Goal: Complete application form: Complete application form

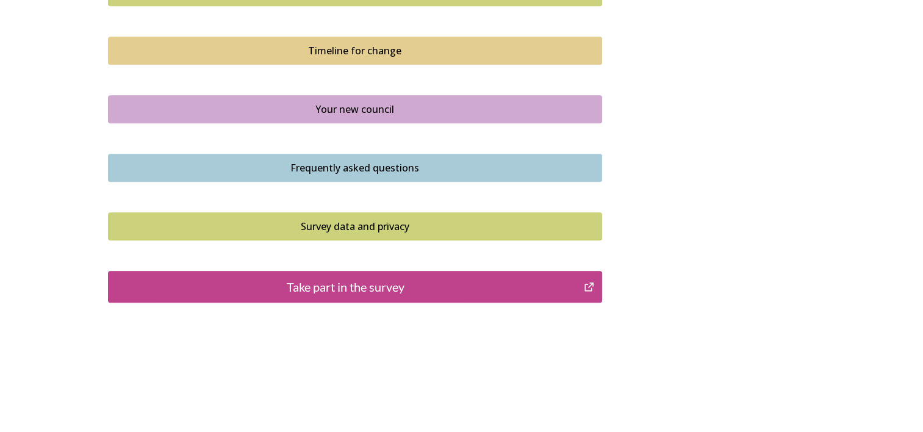
scroll to position [878, 0]
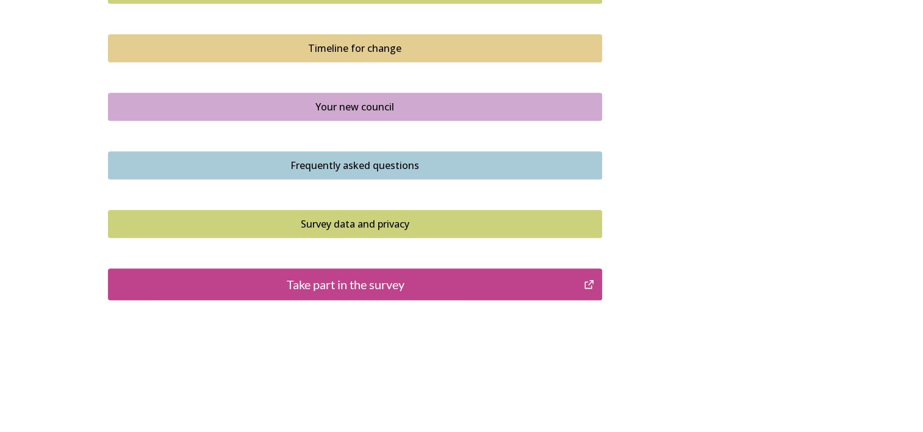
click at [362, 284] on div "Take part in the survey" at bounding box center [346, 284] width 463 height 18
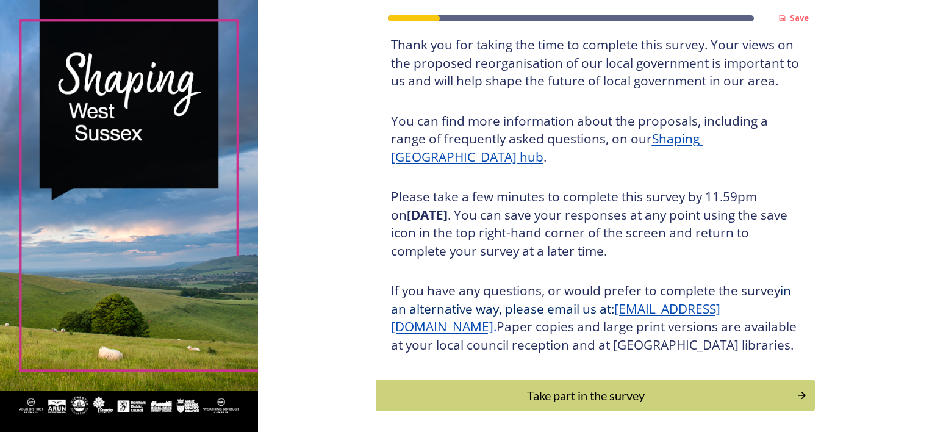
scroll to position [122, 0]
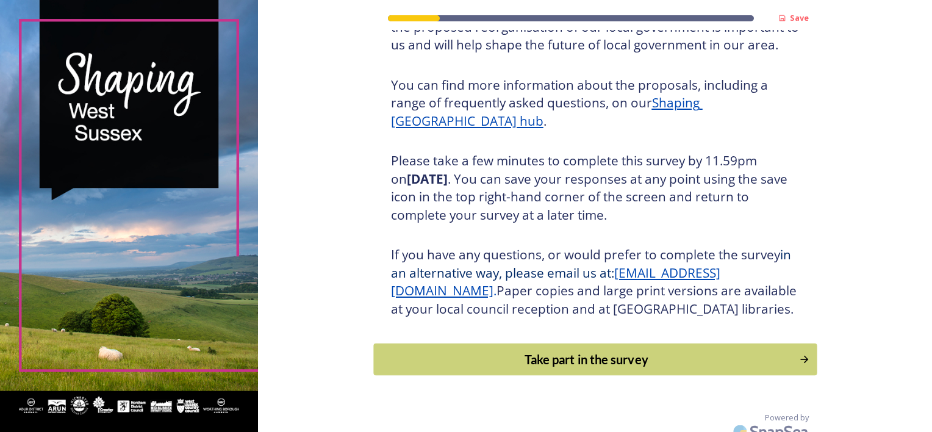
click at [589, 368] on div "Take part in the survey" at bounding box center [586, 359] width 412 height 18
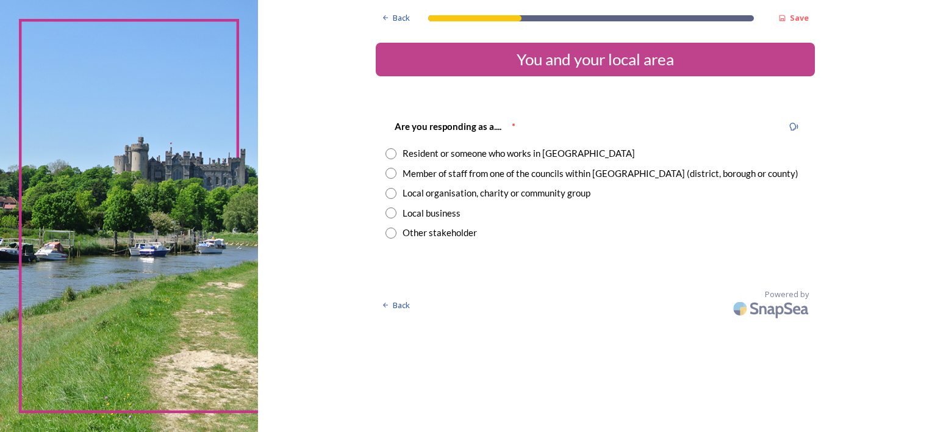
click at [393, 154] on input "radio" at bounding box center [390, 153] width 11 height 11
radio input "true"
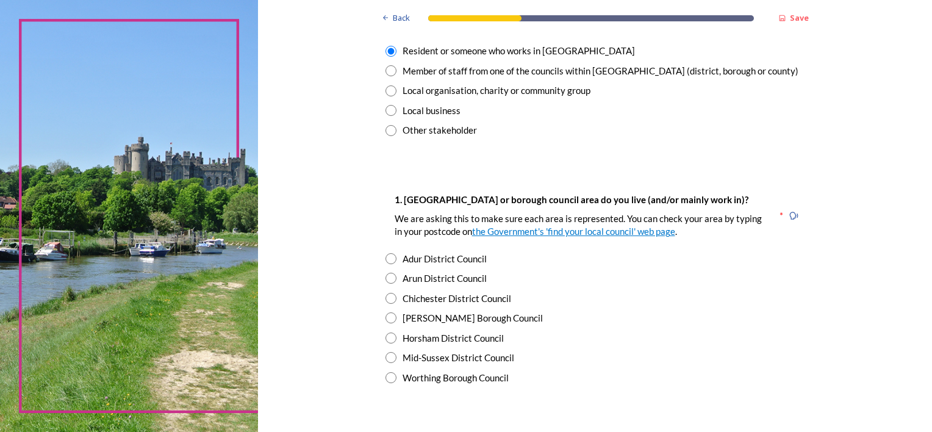
scroll to position [122, 0]
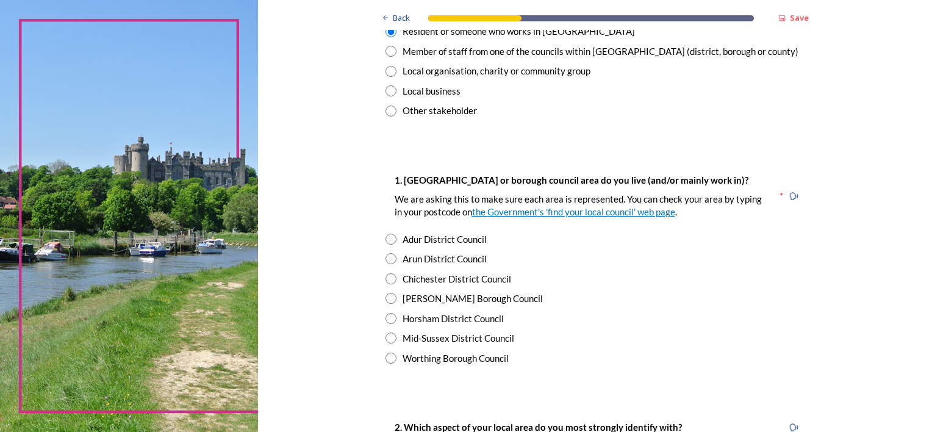
click at [385, 260] on input "radio" at bounding box center [390, 258] width 11 height 11
radio input "true"
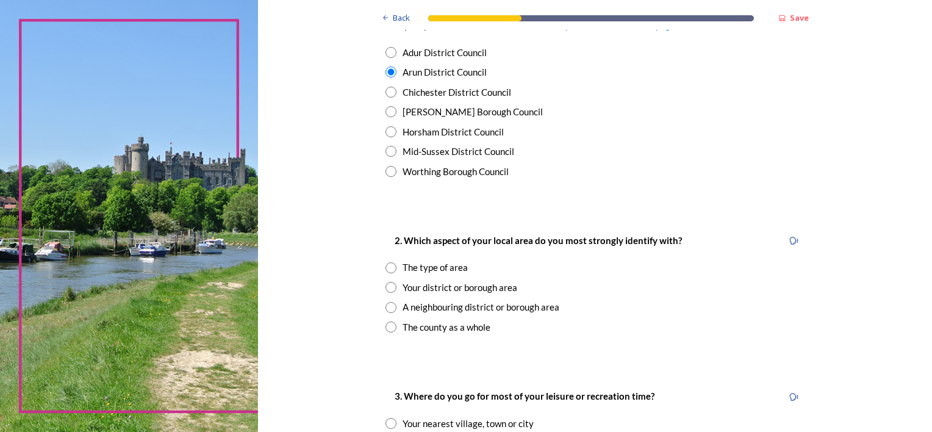
scroll to position [366, 0]
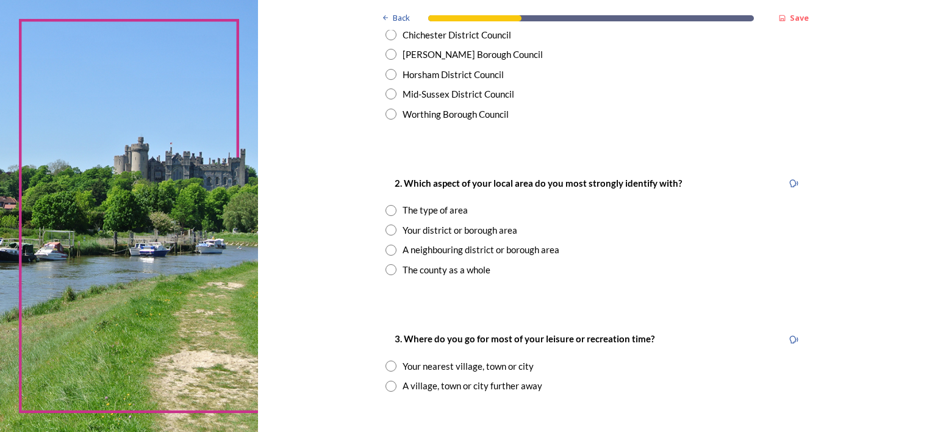
click at [385, 268] on input "radio" at bounding box center [390, 269] width 11 height 11
radio input "true"
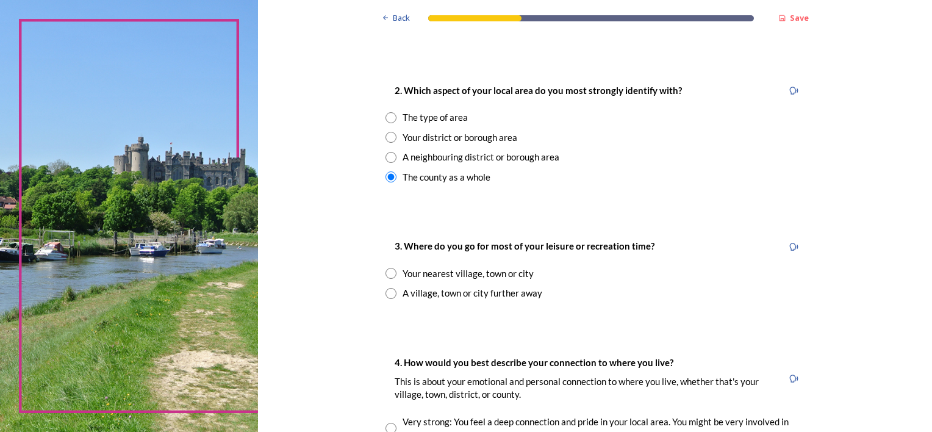
scroll to position [488, 0]
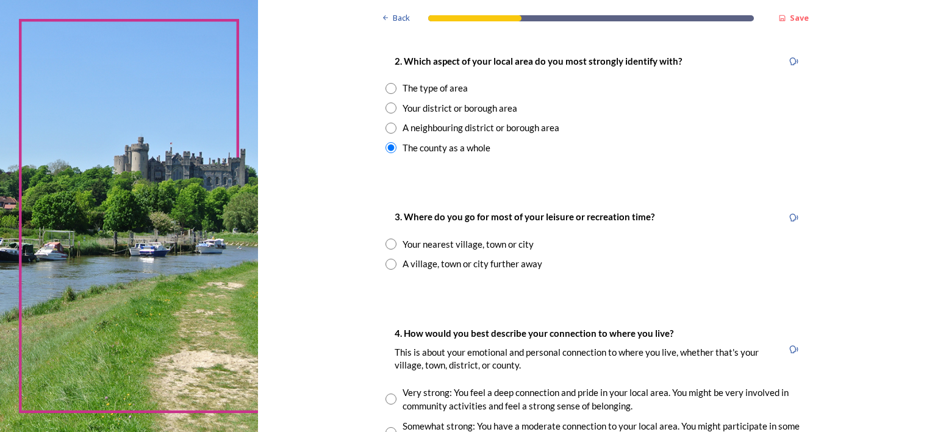
click at [385, 243] on input "radio" at bounding box center [390, 243] width 11 height 11
radio input "true"
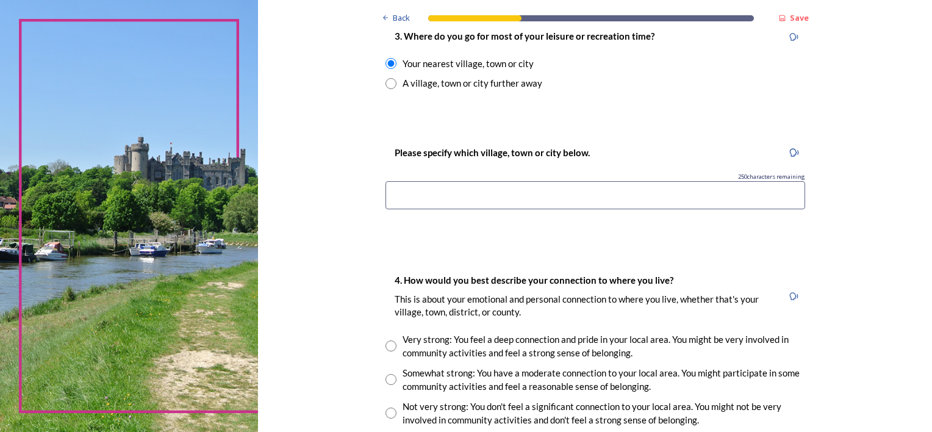
scroll to position [671, 0]
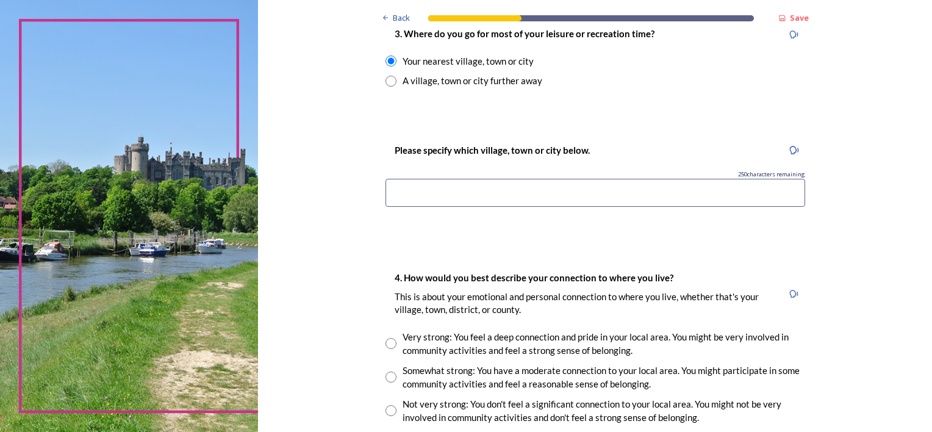
click at [440, 192] on input at bounding box center [595, 193] width 420 height 28
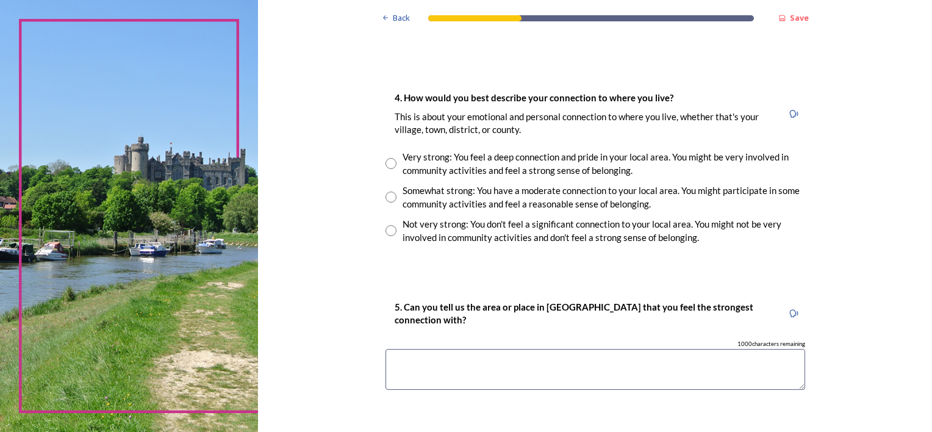
scroll to position [854, 0]
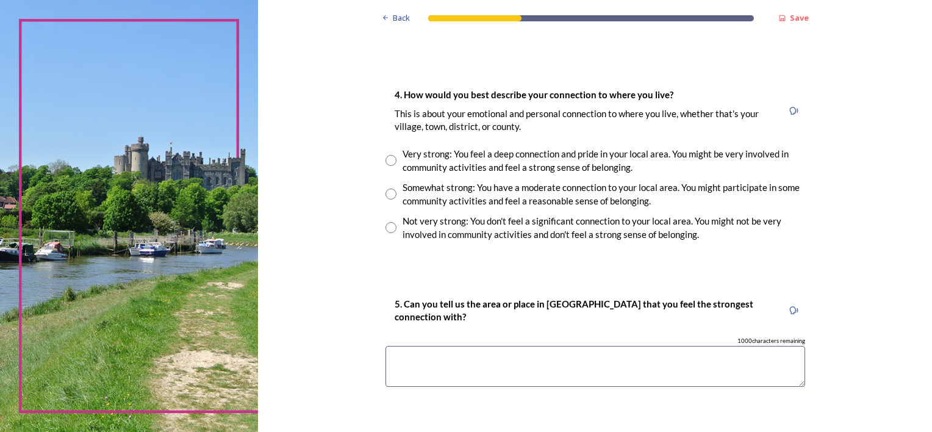
type input "Chichester"
click at [388, 229] on input "radio" at bounding box center [390, 227] width 11 height 11
radio input "true"
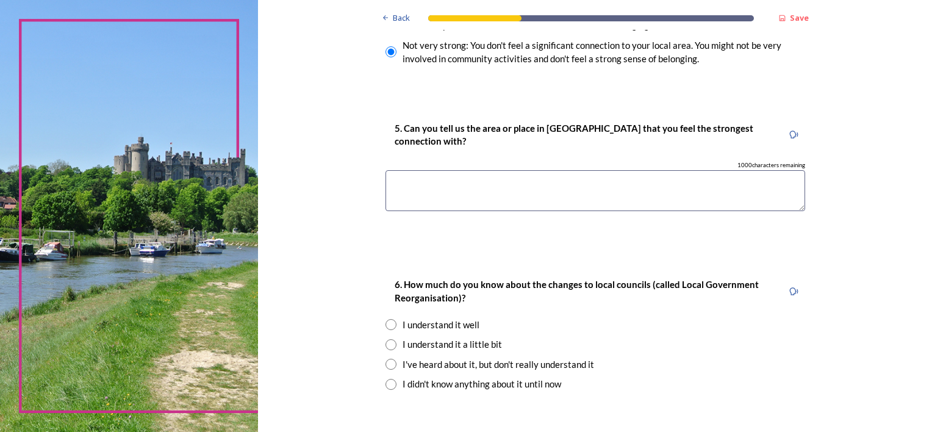
scroll to position [1037, 0]
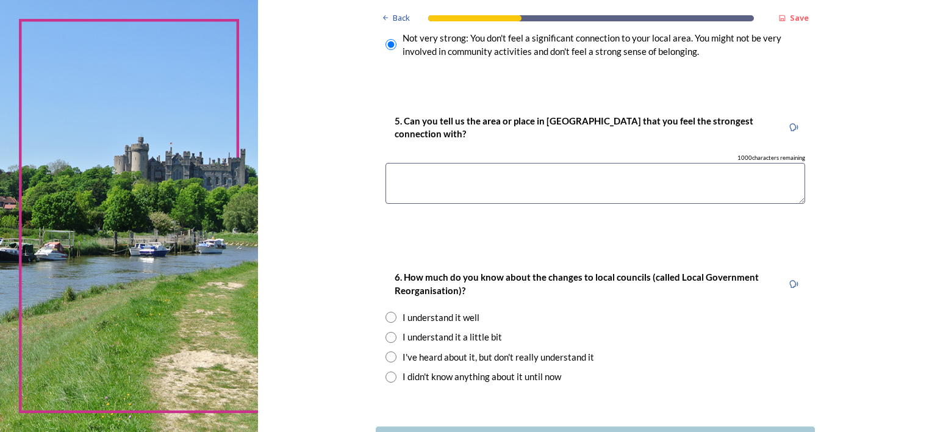
click at [404, 174] on textarea at bounding box center [595, 183] width 420 height 41
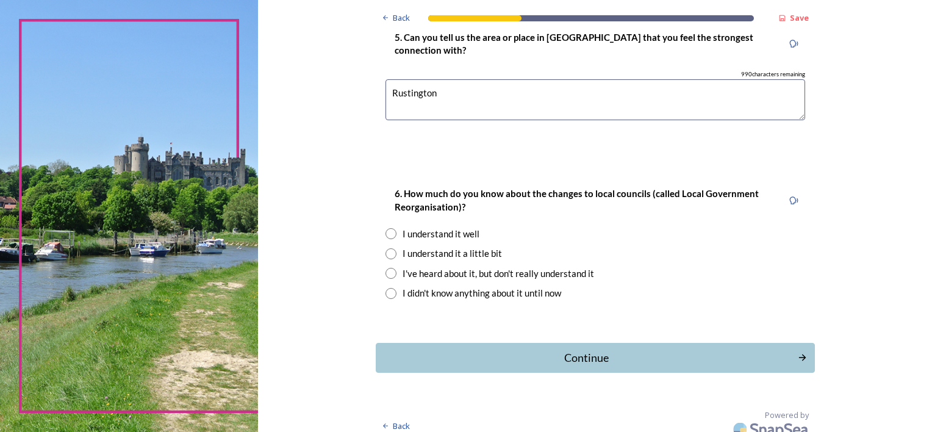
scroll to position [1131, 0]
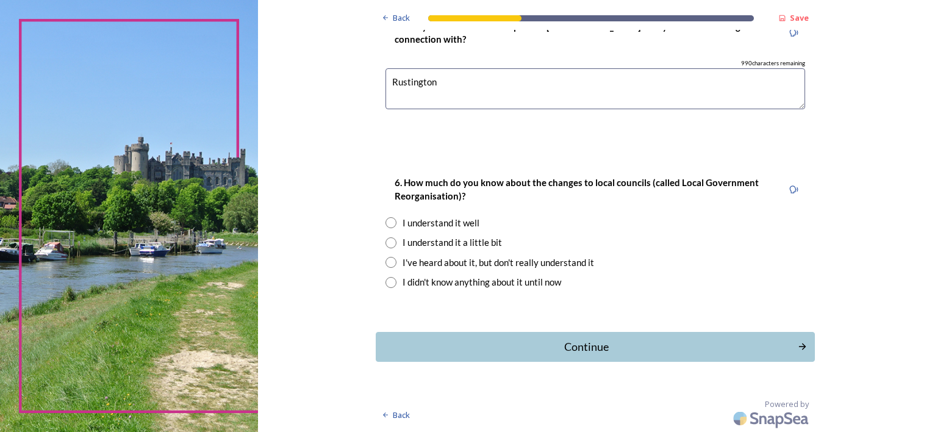
type textarea "Rustington"
click at [388, 221] on input "radio" at bounding box center [390, 222] width 11 height 11
radio input "true"
click at [590, 349] on div "Continue" at bounding box center [586, 346] width 409 height 16
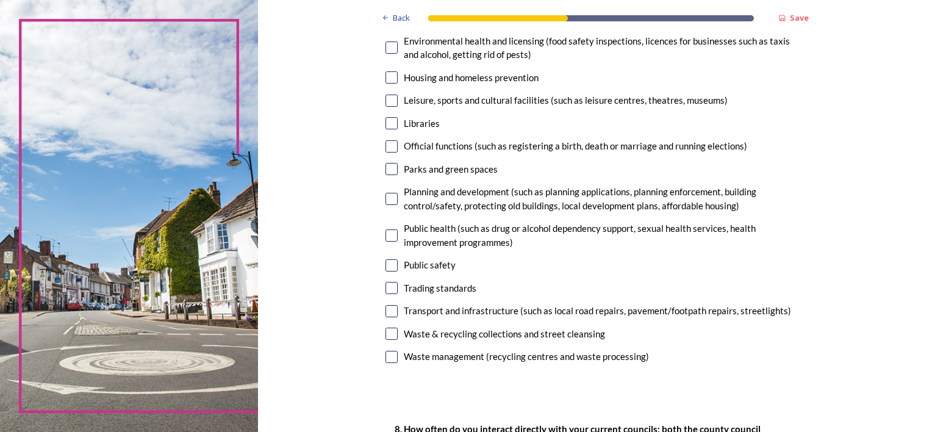
scroll to position [366, 0]
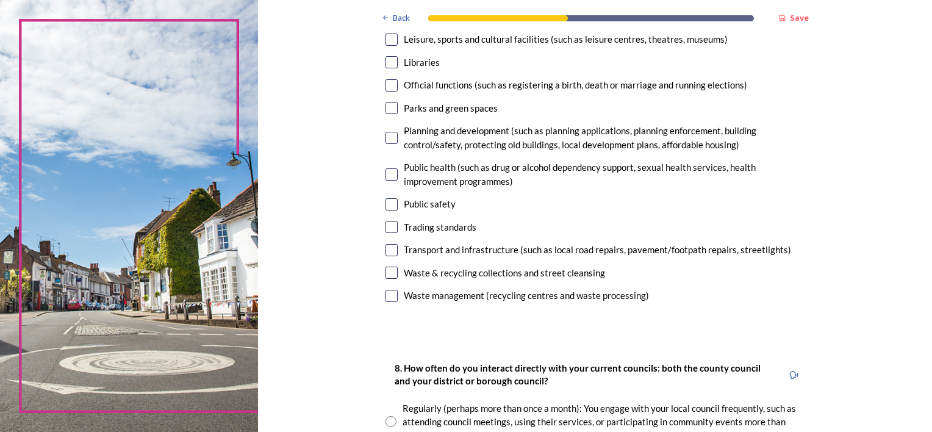
click at [390, 250] on input "checkbox" at bounding box center [391, 250] width 12 height 12
checkbox input "true"
click at [390, 271] on input "checkbox" at bounding box center [391, 273] width 12 height 12
checkbox input "true"
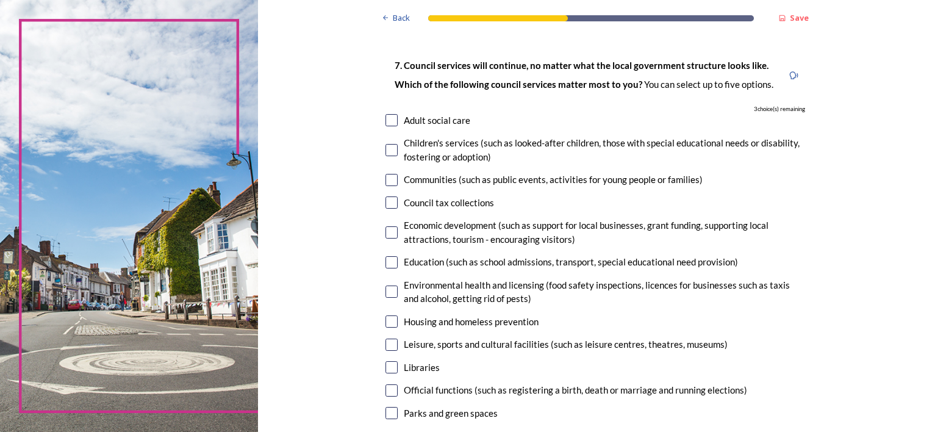
scroll to position [122, 0]
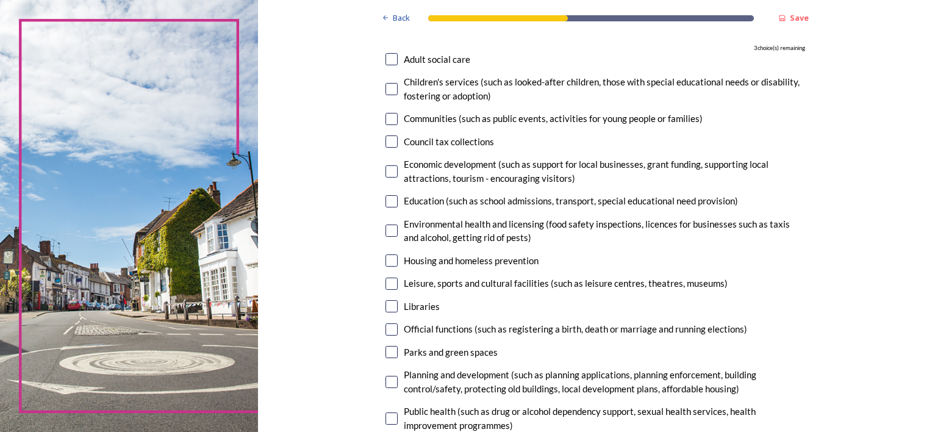
click at [387, 282] on input "checkbox" at bounding box center [391, 283] width 12 height 12
checkbox input "true"
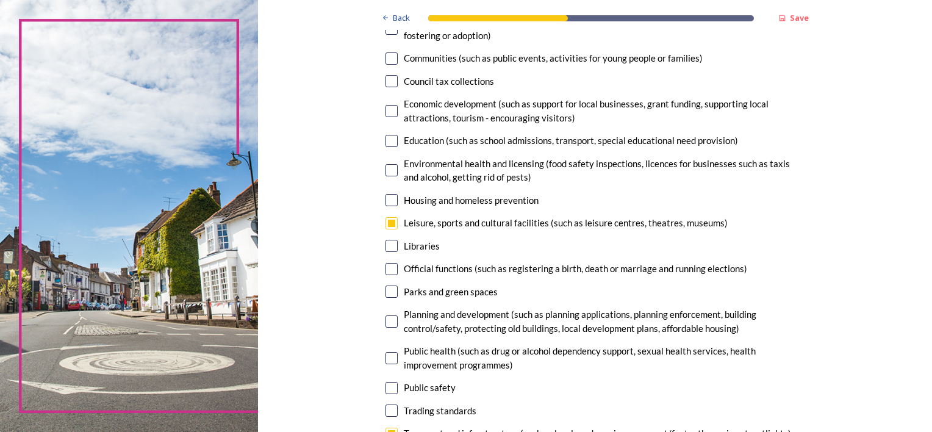
scroll to position [183, 0]
click at [390, 293] on input "checkbox" at bounding box center [391, 291] width 12 height 12
checkbox input "true"
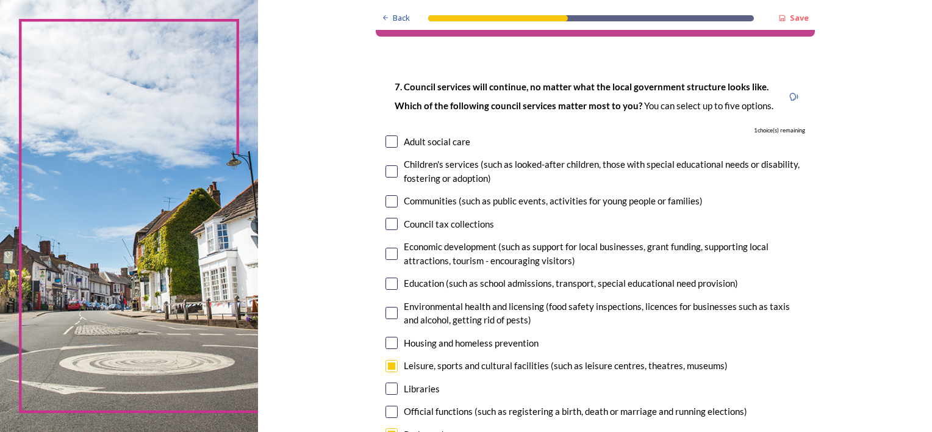
scroll to position [61, 0]
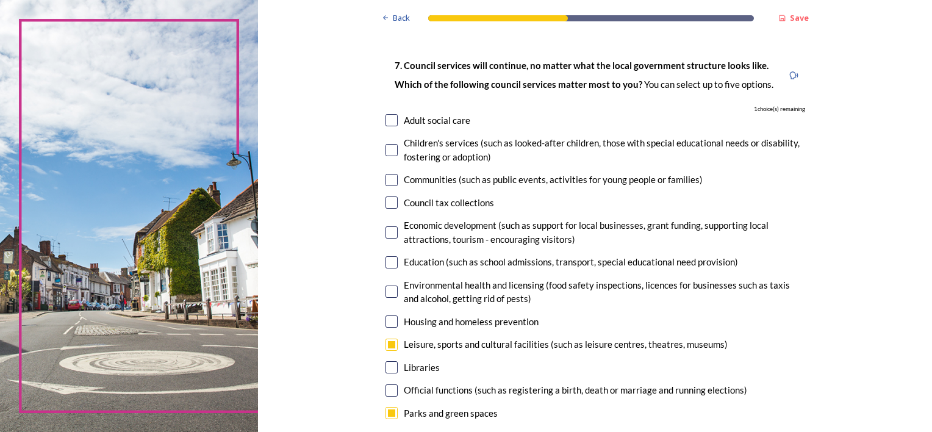
click at [389, 119] on input "checkbox" at bounding box center [391, 120] width 12 height 12
checkbox input "true"
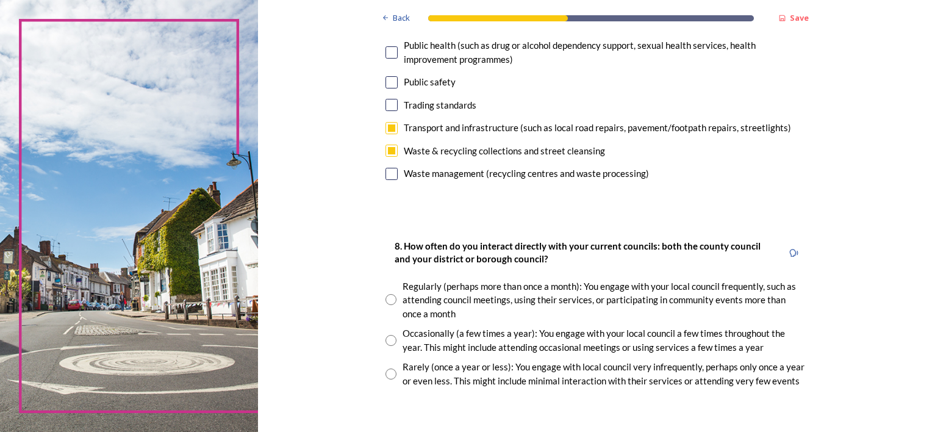
scroll to position [549, 0]
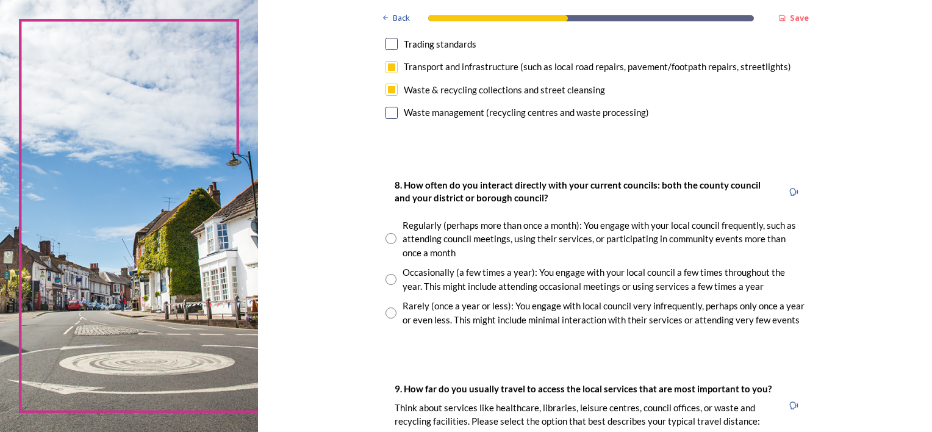
click at [388, 312] on input "radio" at bounding box center [390, 312] width 11 height 11
radio input "true"
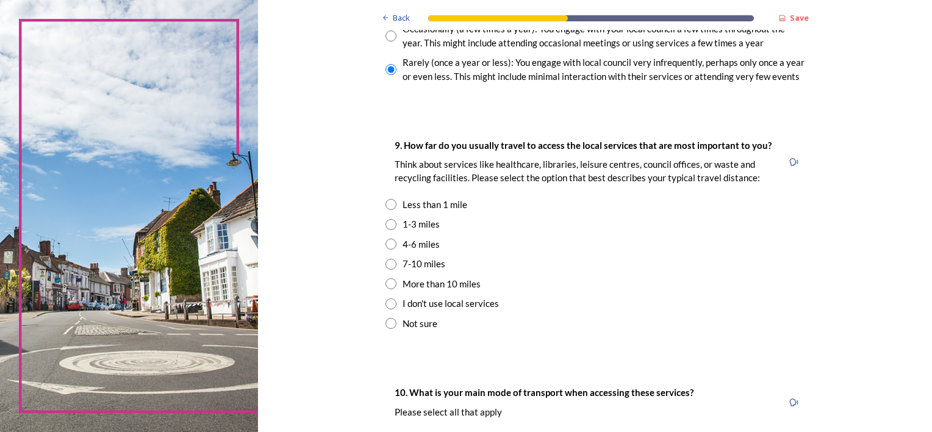
scroll to position [793, 0]
click at [385, 224] on input "radio" at bounding box center [390, 223] width 11 height 11
radio input "true"
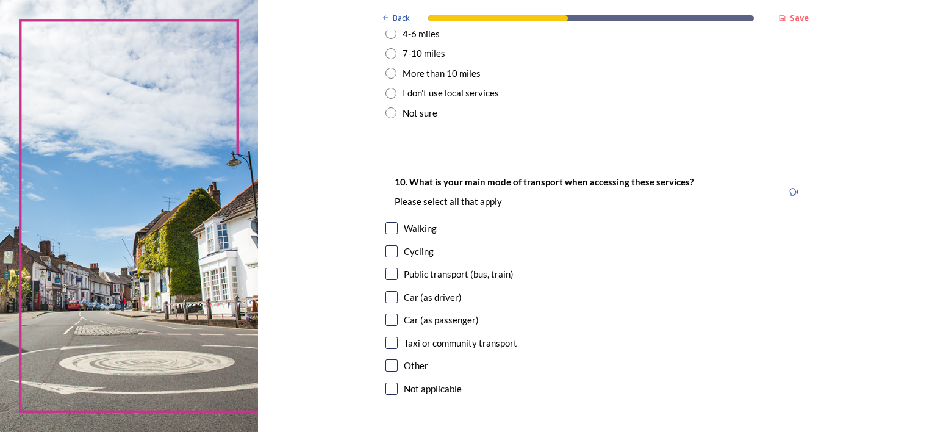
scroll to position [1037, 0]
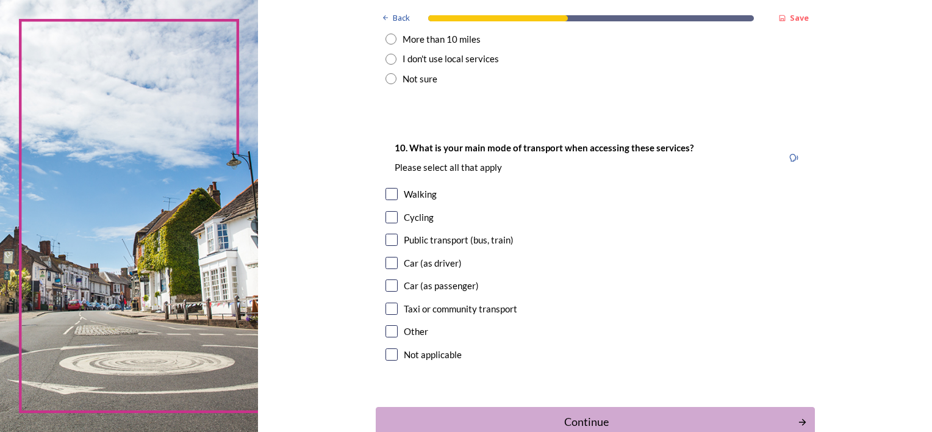
click at [388, 264] on input "checkbox" at bounding box center [391, 263] width 12 height 12
checkbox input "true"
click at [387, 285] on input "checkbox" at bounding box center [391, 285] width 12 height 12
checkbox input "true"
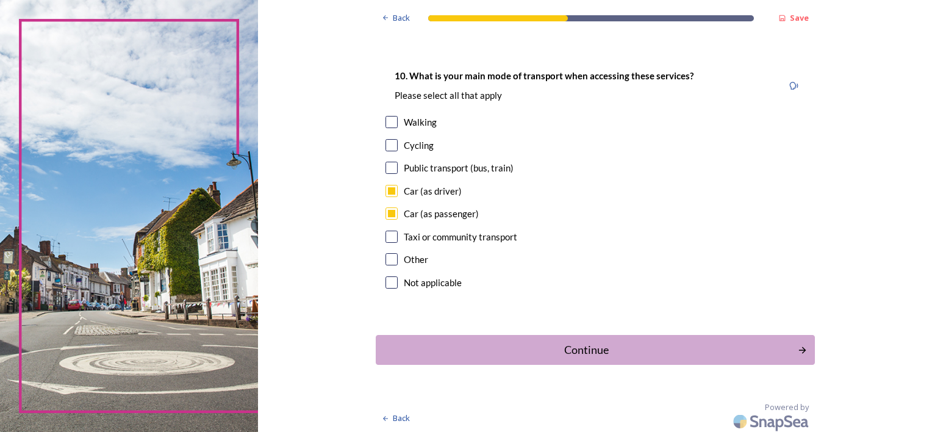
scroll to position [1112, 0]
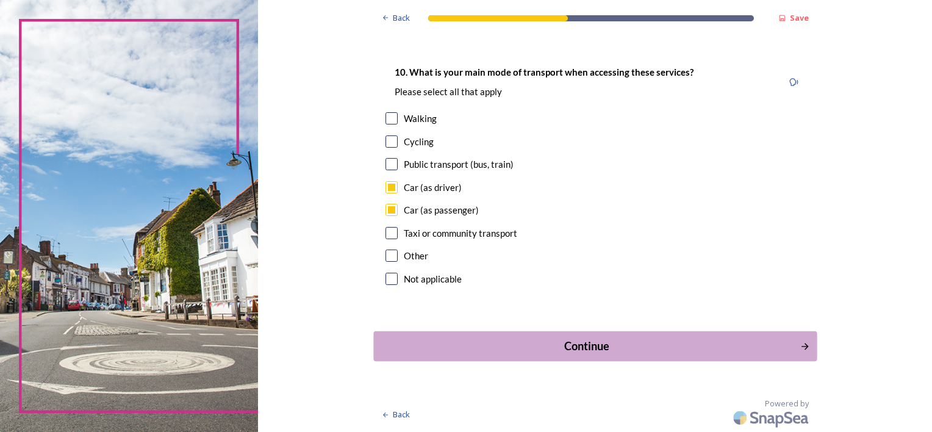
click at [603, 346] on div "Continue" at bounding box center [586, 346] width 413 height 16
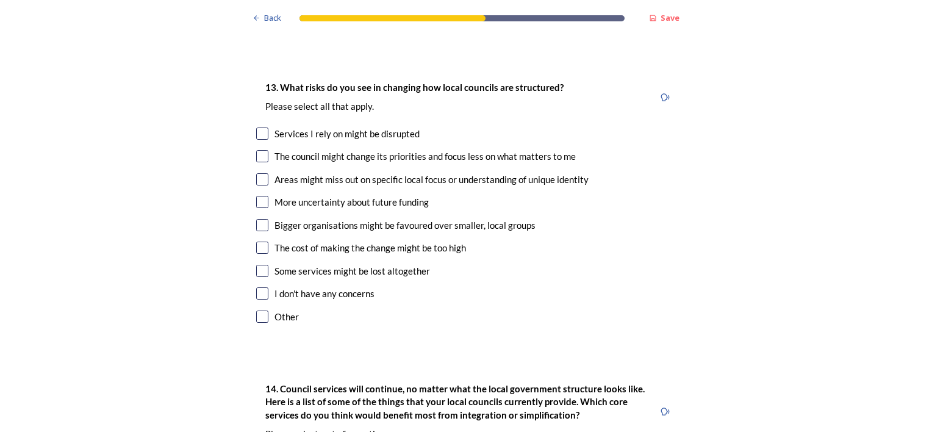
scroll to position [1586, 0]
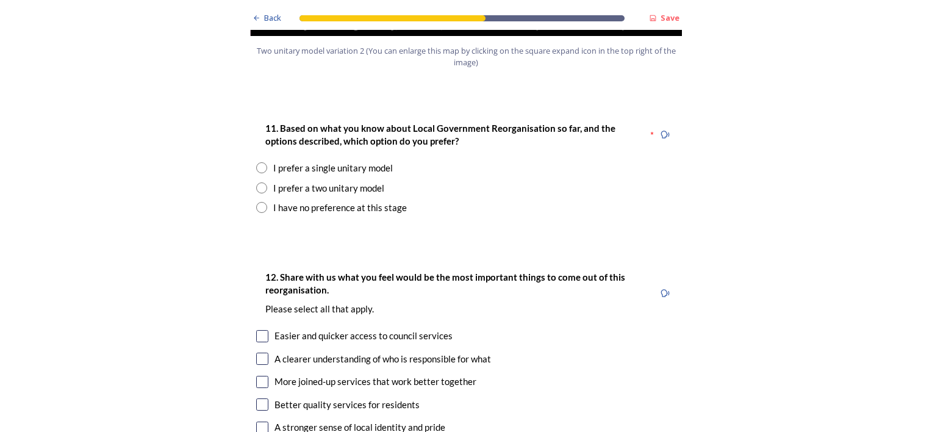
click at [256, 202] on input "radio" at bounding box center [261, 207] width 11 height 11
radio input "true"
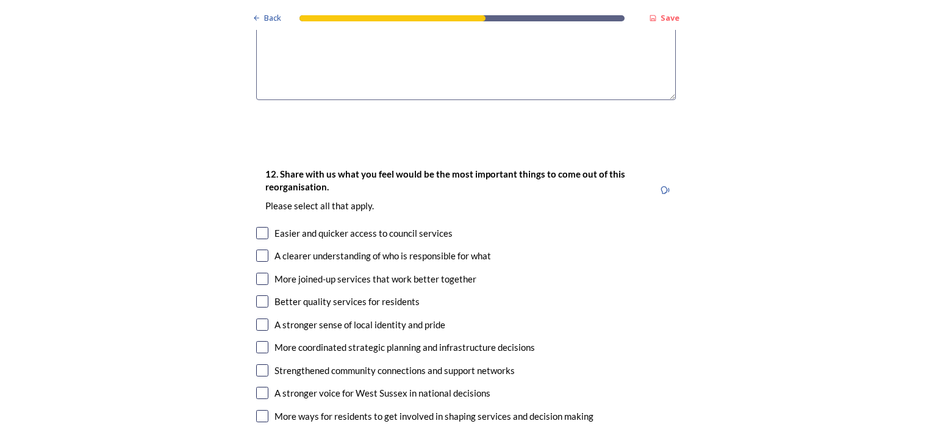
scroll to position [2013, 0]
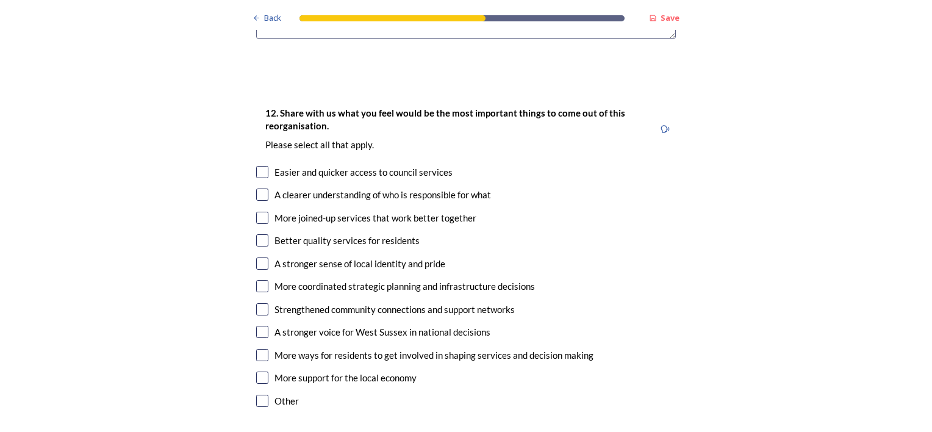
click at [261, 188] on input "checkbox" at bounding box center [262, 194] width 12 height 12
checkbox input "true"
click at [259, 212] on input "checkbox" at bounding box center [262, 218] width 12 height 12
checkbox input "true"
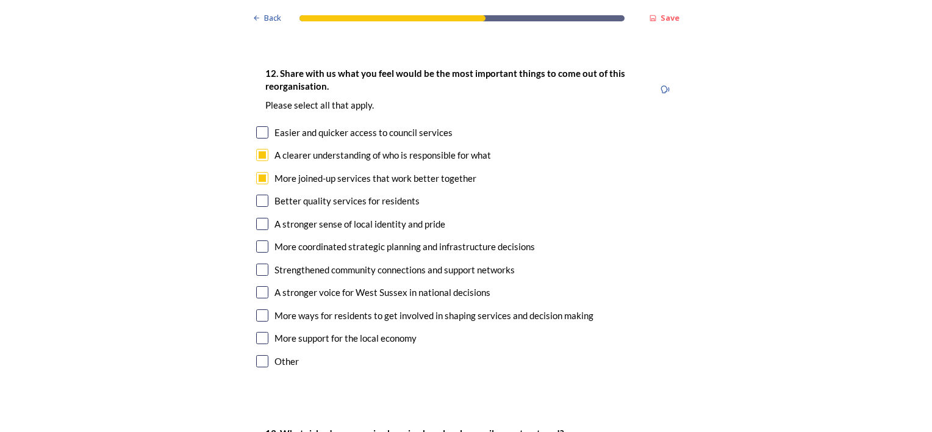
scroll to position [2074, 0]
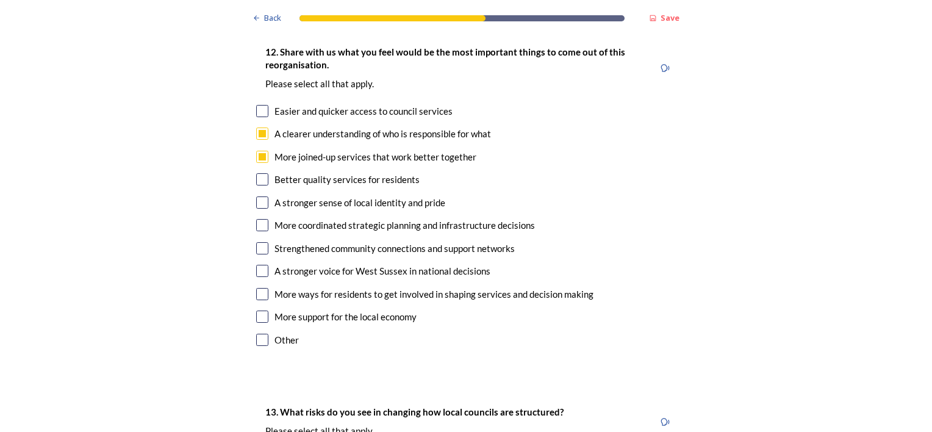
click at [258, 173] on input "checkbox" at bounding box center [262, 179] width 12 height 12
checkbox input "true"
click at [257, 219] on input "checkbox" at bounding box center [262, 225] width 12 height 12
checkbox input "true"
click at [260, 265] on input "checkbox" at bounding box center [262, 271] width 12 height 12
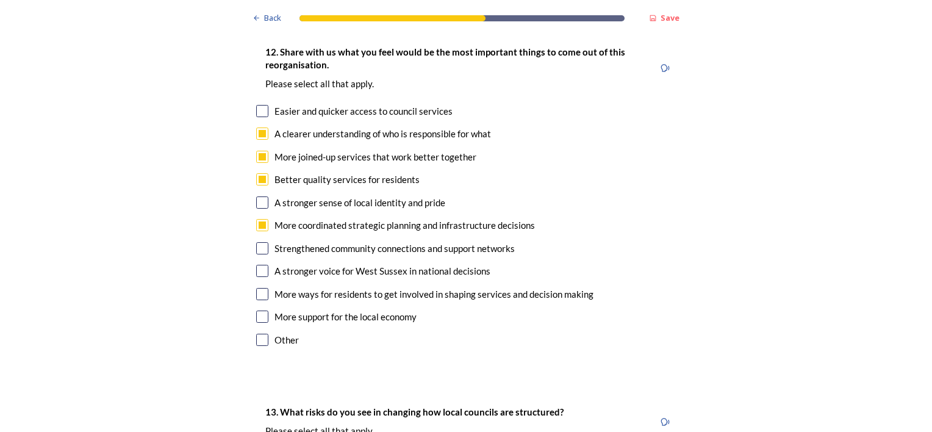
checkbox input "true"
click at [256, 288] on input "checkbox" at bounding box center [262, 294] width 12 height 12
checkbox input "true"
click at [260, 310] on input "checkbox" at bounding box center [262, 316] width 12 height 12
checkbox input "true"
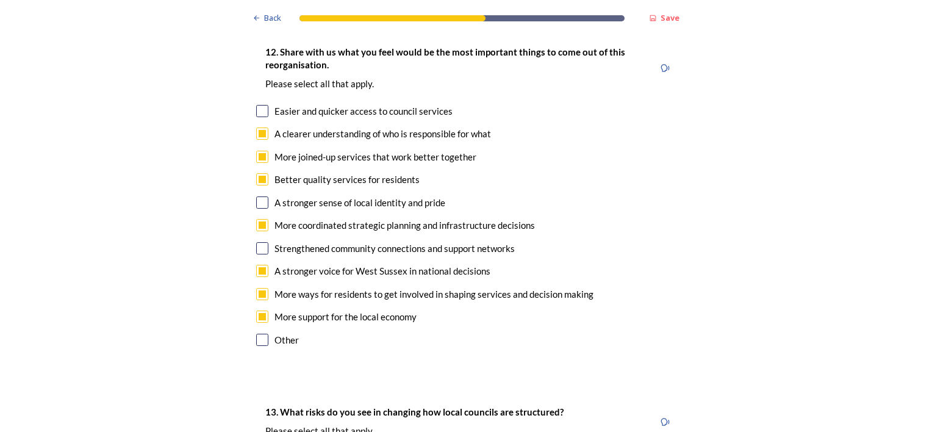
click at [257, 105] on input "checkbox" at bounding box center [262, 111] width 12 height 12
checkbox input "true"
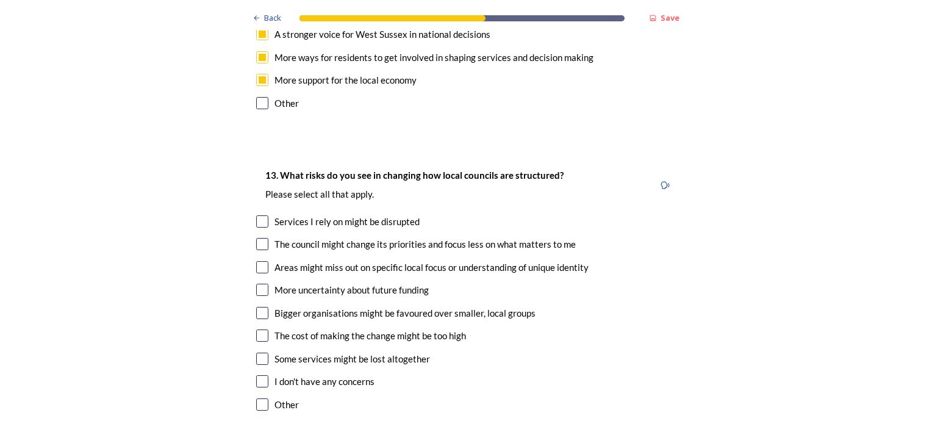
scroll to position [2318, 0]
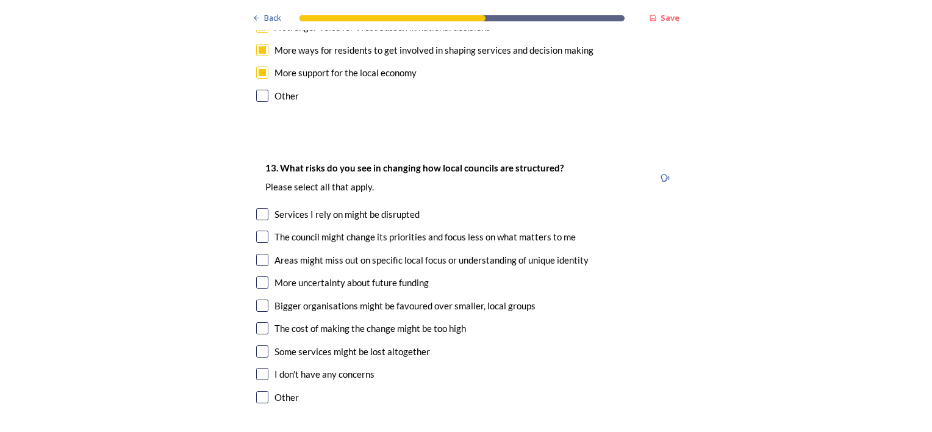
click at [259, 208] on input "checkbox" at bounding box center [262, 214] width 12 height 12
checkbox input "true"
click at [259, 231] on input "checkbox" at bounding box center [262, 237] width 12 height 12
checkbox input "true"
click at [259, 254] on input "checkbox" at bounding box center [262, 260] width 12 height 12
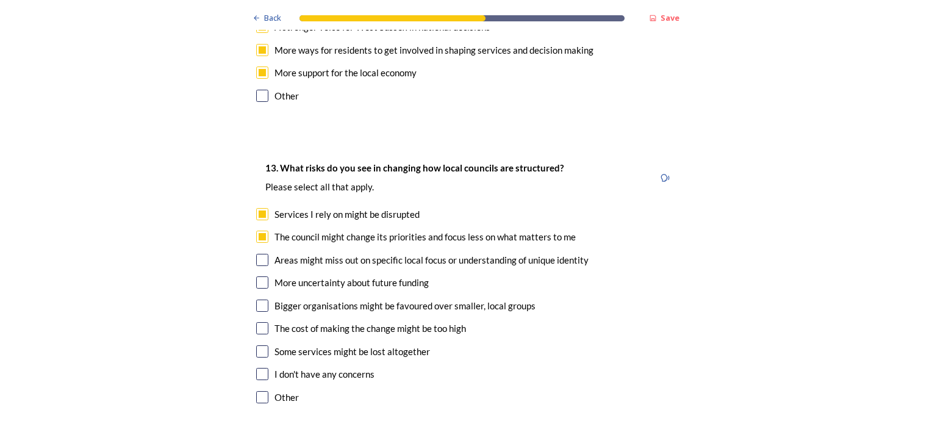
checkbox input "true"
click at [259, 276] on input "checkbox" at bounding box center [262, 282] width 12 height 12
checkbox input "true"
click at [259, 299] on input "checkbox" at bounding box center [262, 305] width 12 height 12
checkbox input "true"
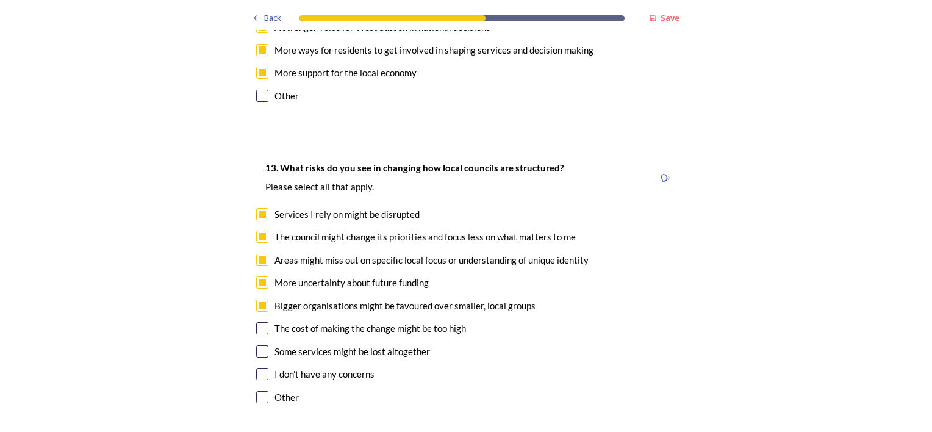
click at [259, 322] on input "checkbox" at bounding box center [262, 328] width 12 height 12
checkbox input "true"
click at [260, 345] on input "checkbox" at bounding box center [262, 351] width 12 height 12
checkbox input "true"
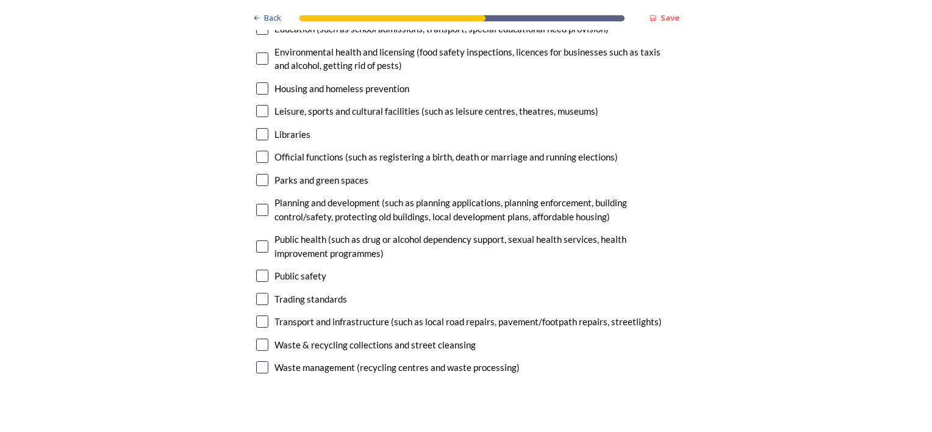
scroll to position [2988, 0]
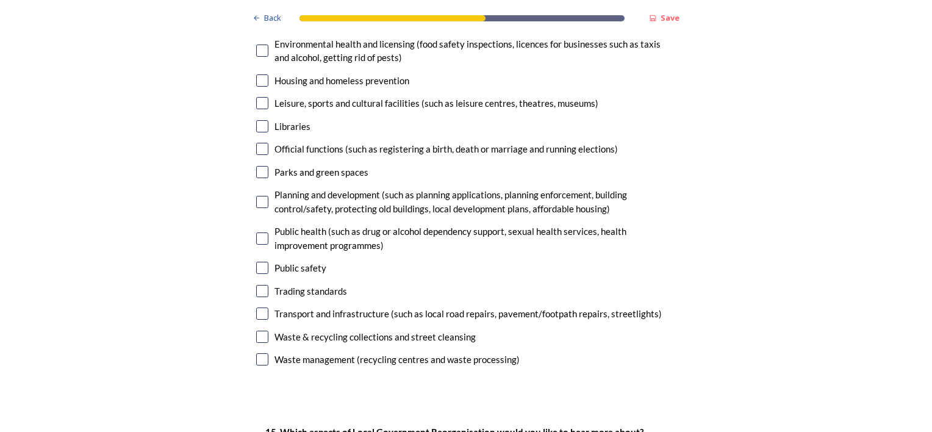
click at [258, 331] on input "checkbox" at bounding box center [262, 337] width 12 height 12
checkbox input "true"
click at [257, 307] on input "checkbox" at bounding box center [262, 313] width 12 height 12
checkbox input "true"
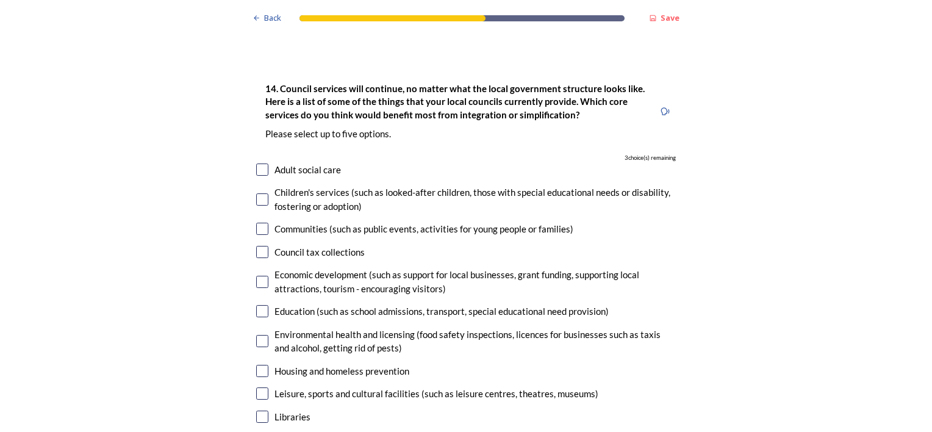
scroll to position [2622, 0]
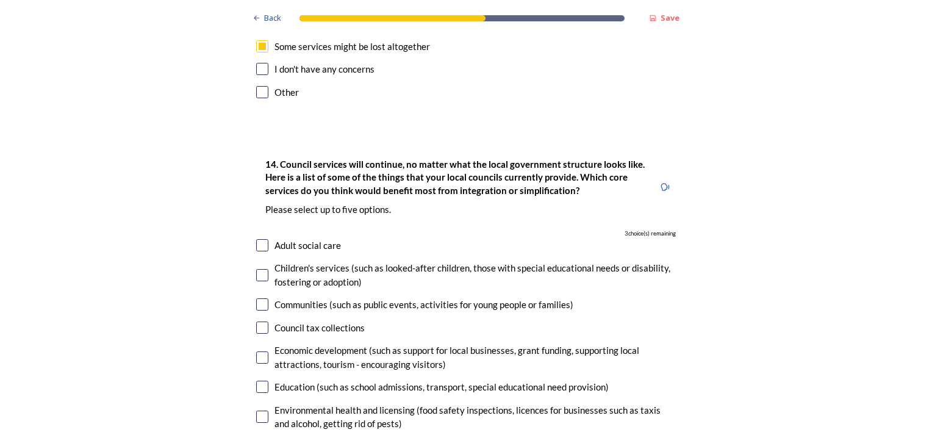
click at [258, 239] on input "checkbox" at bounding box center [262, 245] width 12 height 12
checkbox input "true"
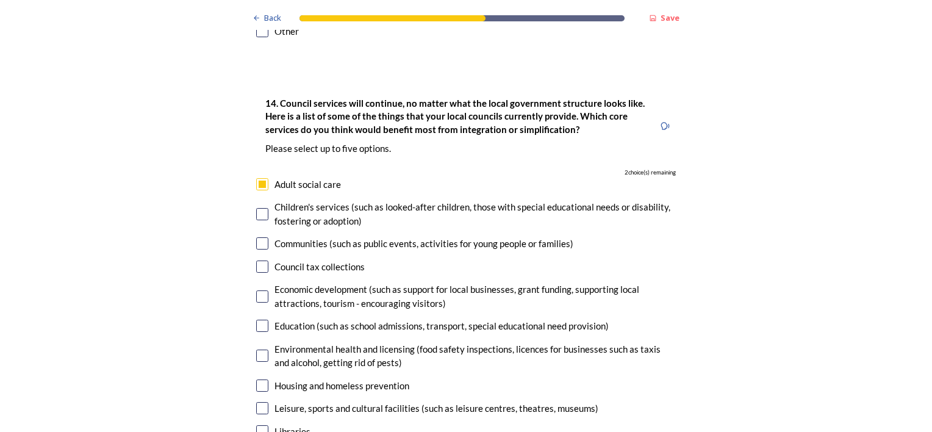
scroll to position [2744, 0]
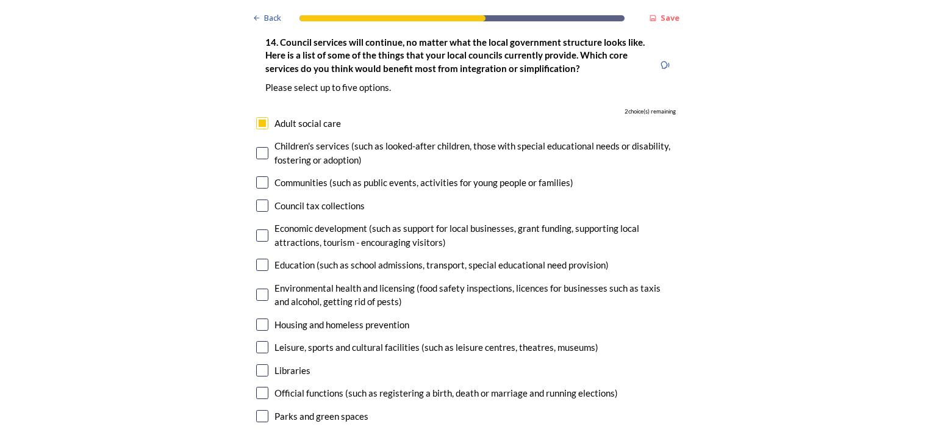
click at [256, 229] on input "checkbox" at bounding box center [262, 235] width 12 height 12
checkbox input "true"
click at [258, 259] on input "checkbox" at bounding box center [262, 265] width 12 height 12
checkbox input "true"
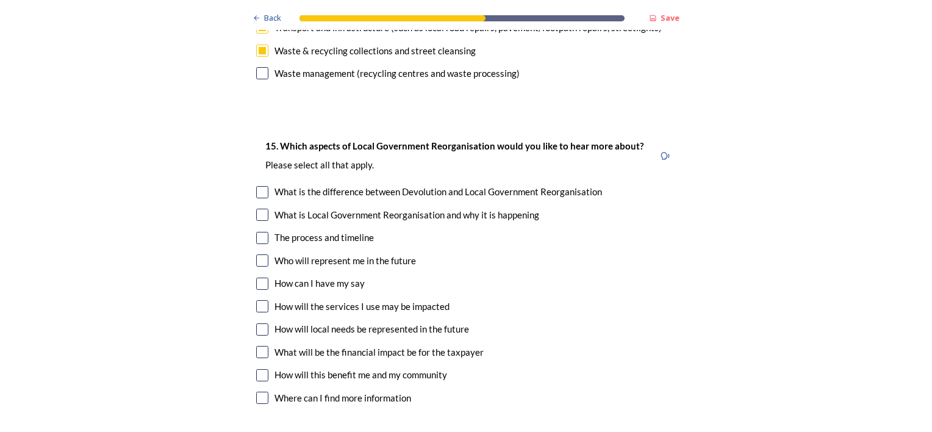
scroll to position [3293, 0]
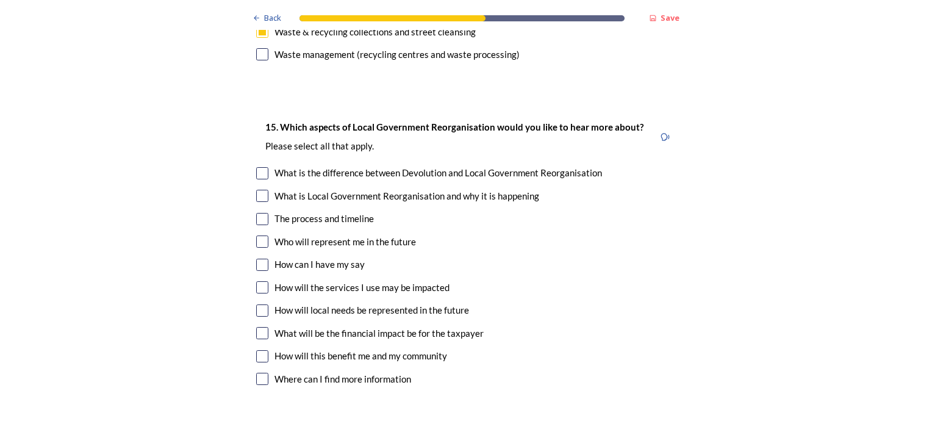
click at [262, 213] on input "checkbox" at bounding box center [262, 219] width 12 height 12
checkbox input "true"
click at [261, 235] on input "checkbox" at bounding box center [262, 241] width 12 height 12
checkbox input "true"
click at [259, 281] on input "checkbox" at bounding box center [262, 287] width 12 height 12
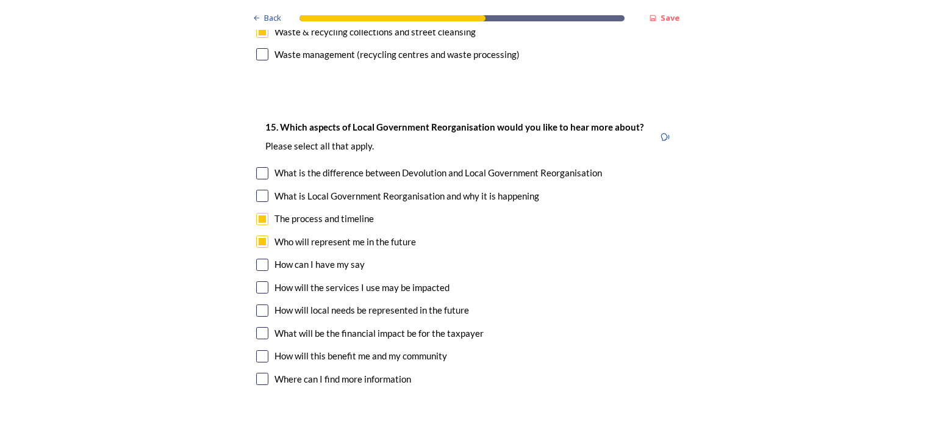
checkbox input "true"
click at [256, 304] on input "checkbox" at bounding box center [262, 310] width 12 height 12
checkbox input "true"
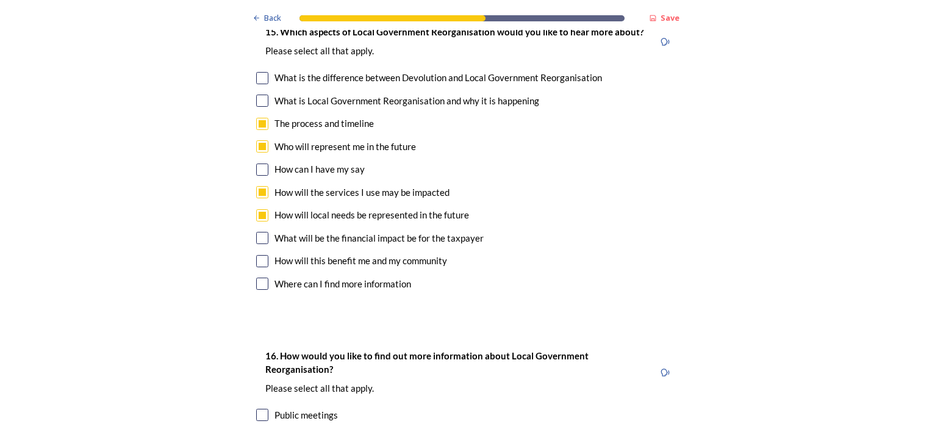
scroll to position [3415, 0]
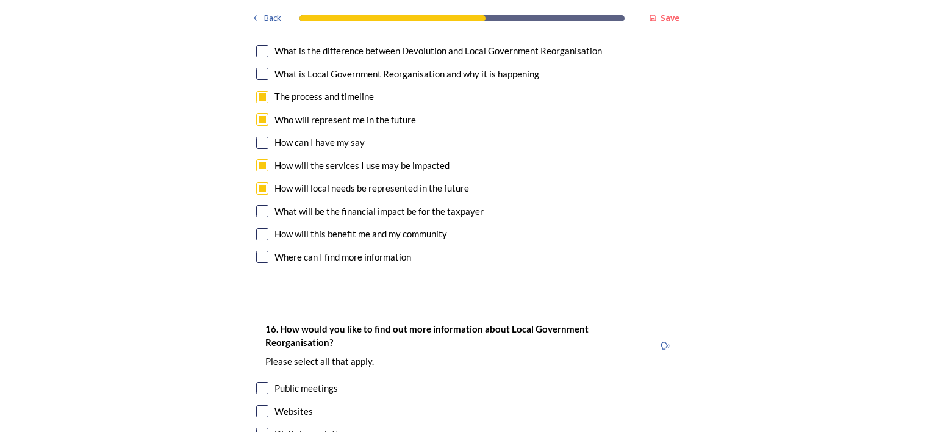
click at [256, 205] on input "checkbox" at bounding box center [262, 211] width 12 height 12
checkbox input "true"
click at [259, 228] on input "checkbox" at bounding box center [262, 234] width 12 height 12
checkbox input "true"
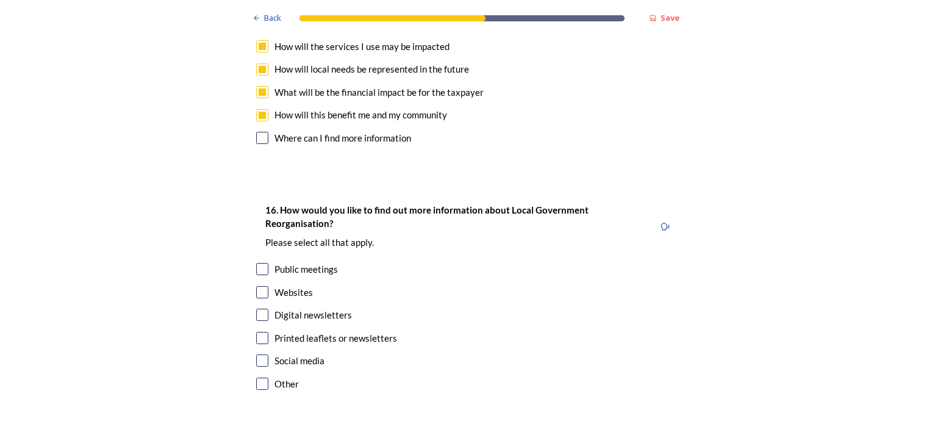
scroll to position [3598, 0]
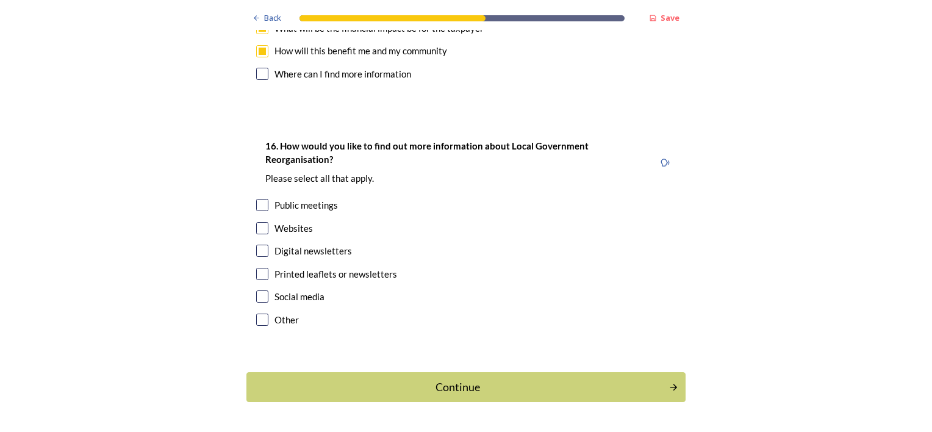
click at [258, 199] on input "checkbox" at bounding box center [262, 205] width 12 height 12
checkbox input "true"
click at [256, 222] on input "checkbox" at bounding box center [262, 228] width 12 height 12
checkbox input "true"
click at [456, 379] on div "Continue" at bounding box center [457, 387] width 409 height 16
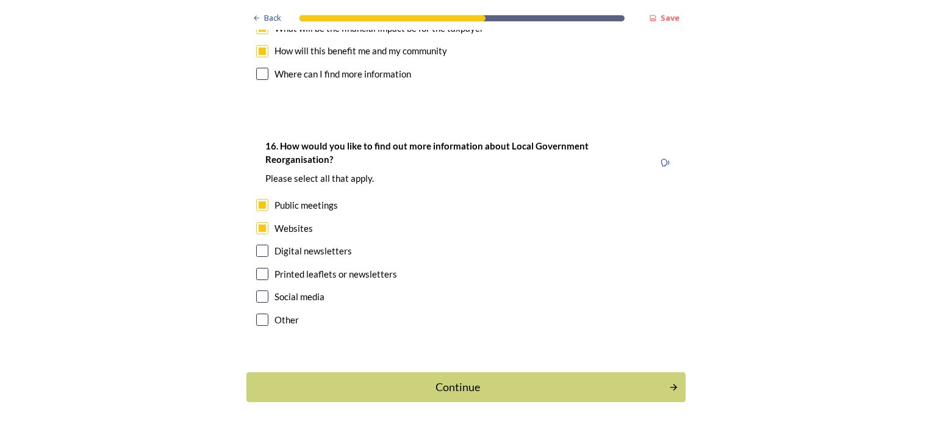
scroll to position [0, 0]
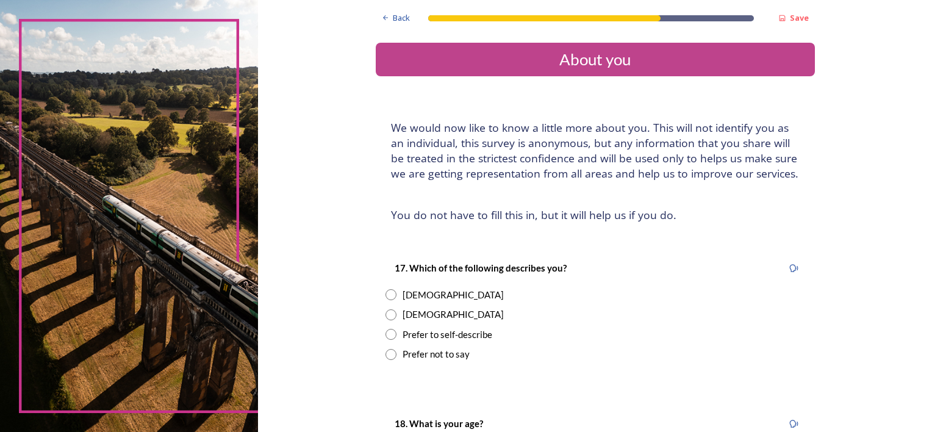
click at [385, 315] on input "radio" at bounding box center [390, 314] width 11 height 11
radio input "true"
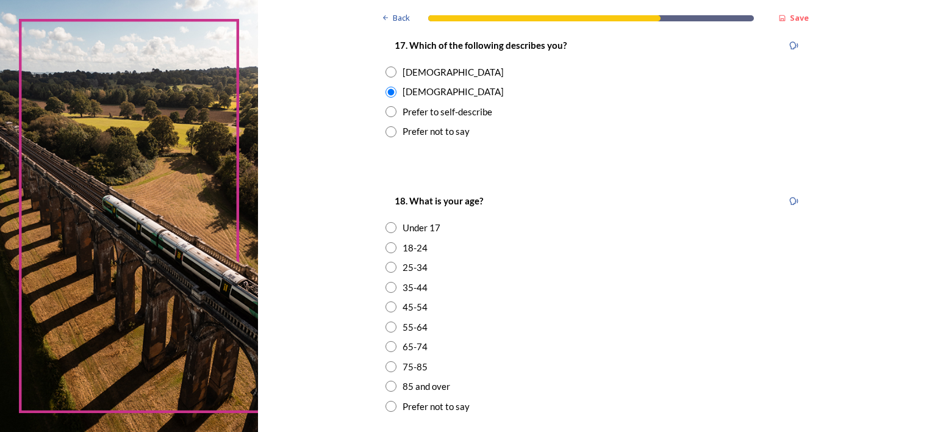
scroll to position [244, 0]
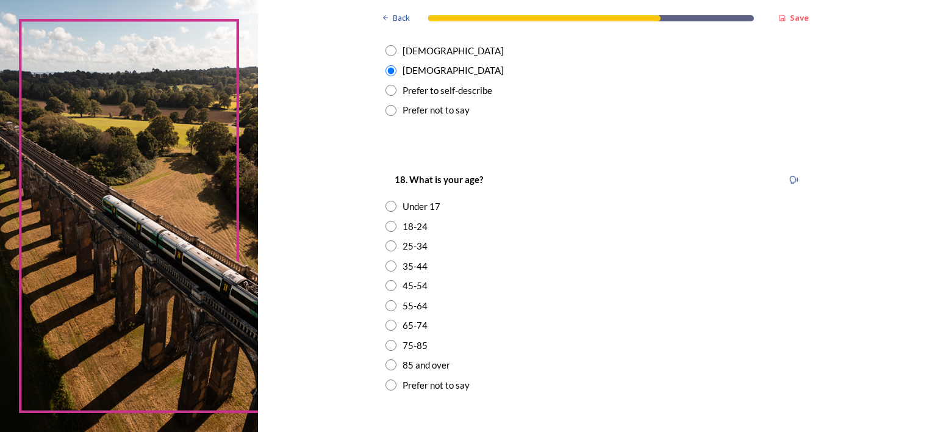
click at [387, 309] on input "radio" at bounding box center [390, 305] width 11 height 11
radio input "true"
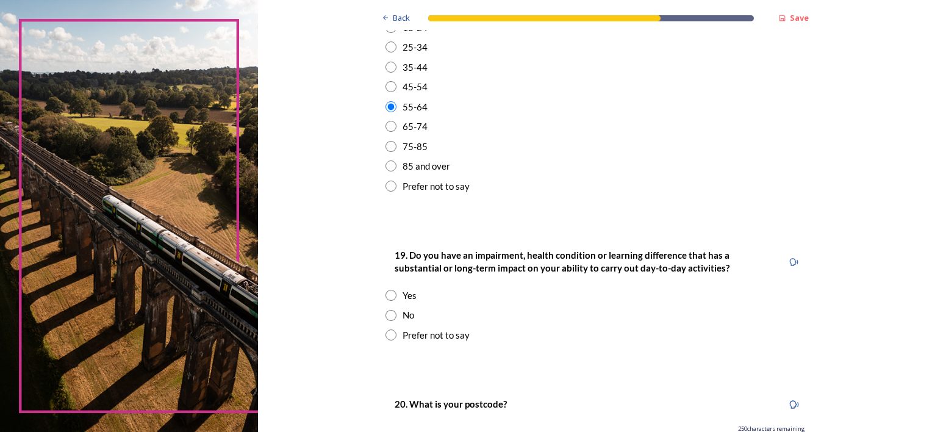
scroll to position [488, 0]
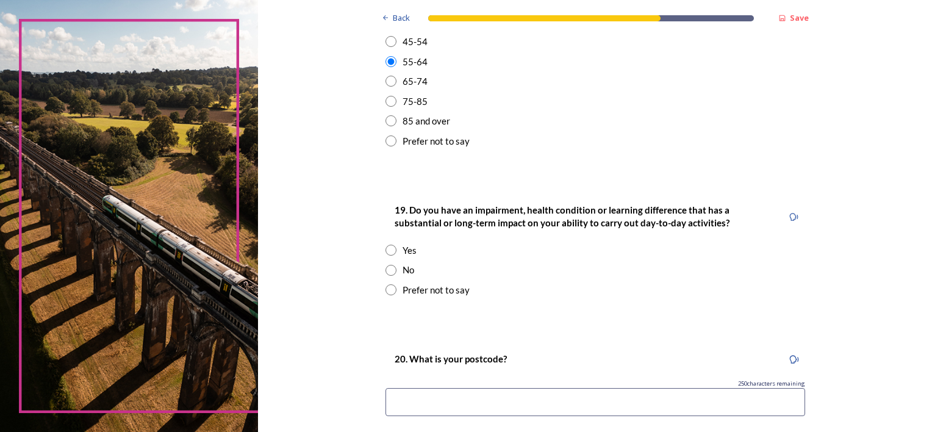
click at [387, 271] on input "radio" at bounding box center [390, 270] width 11 height 11
radio input "true"
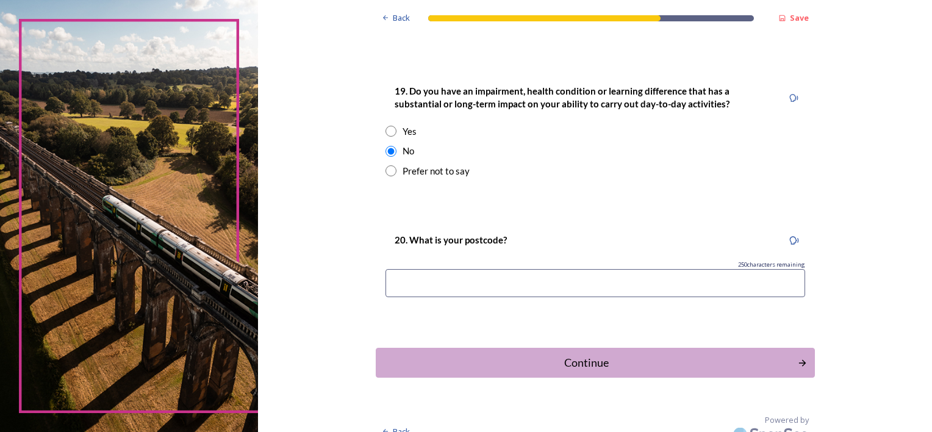
scroll to position [610, 0]
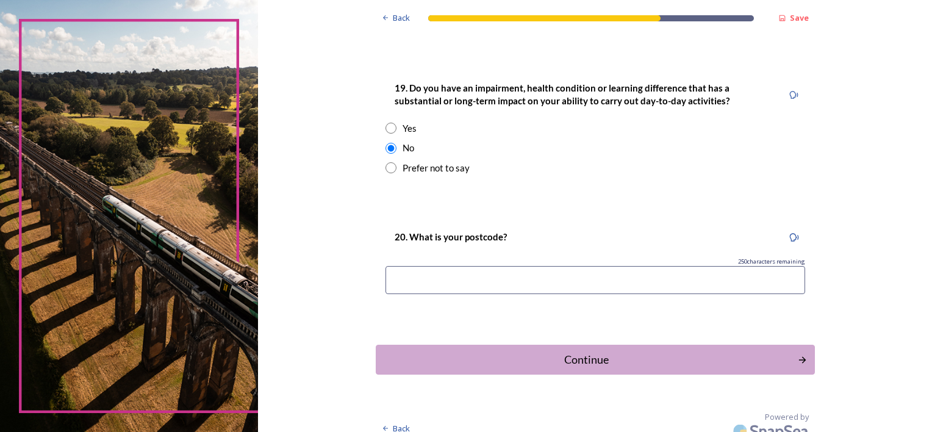
click at [399, 276] on input at bounding box center [595, 280] width 420 height 28
type input "PO21 4PY"
click at [589, 356] on div "Continue" at bounding box center [586, 359] width 413 height 16
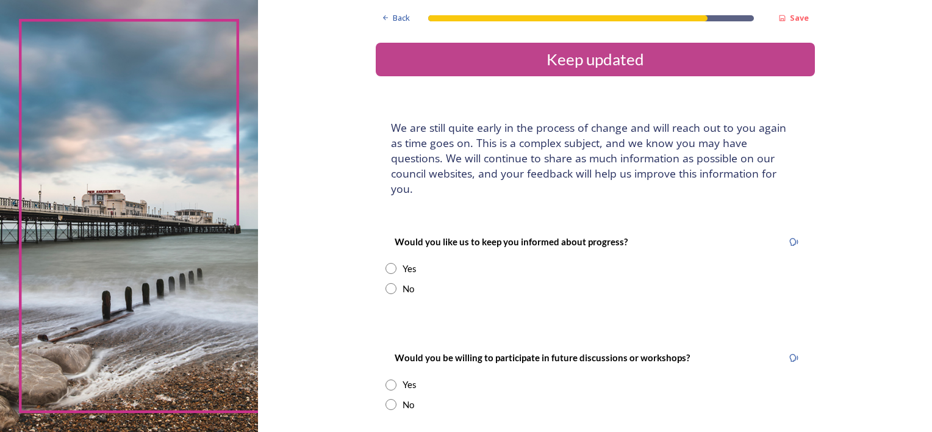
click at [387, 283] on input "radio" at bounding box center [390, 288] width 11 height 11
radio input "true"
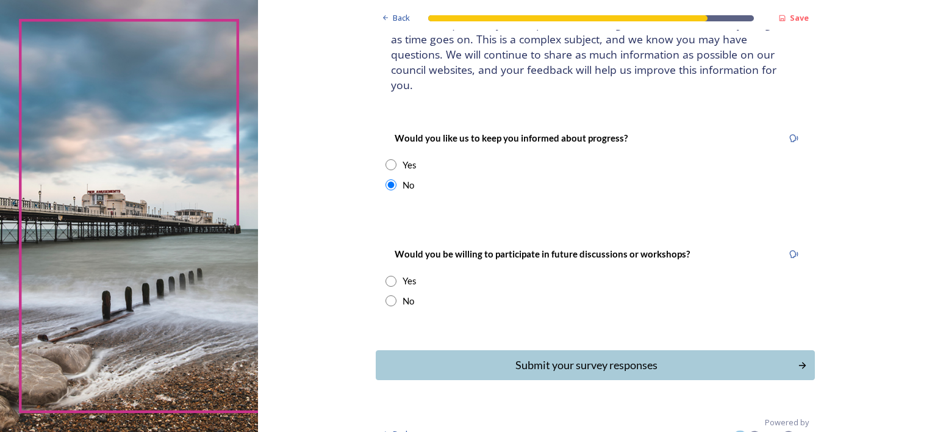
scroll to position [107, 0]
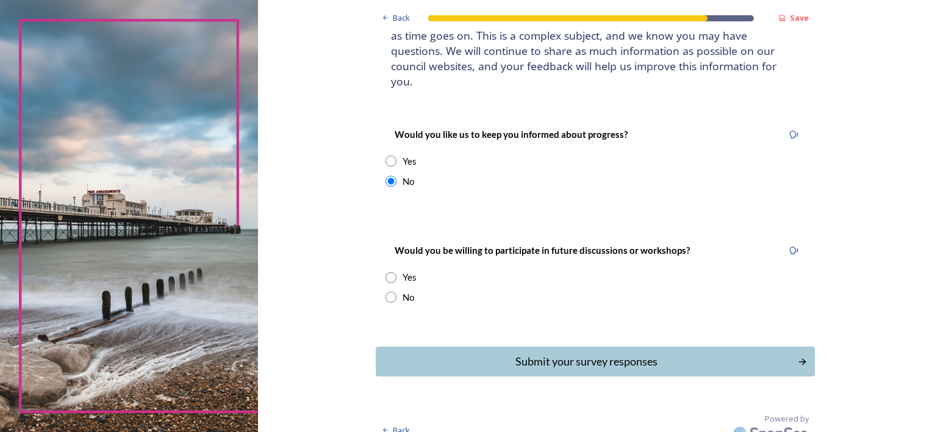
click at [385, 292] on input "radio" at bounding box center [390, 297] width 11 height 11
radio input "true"
click at [592, 353] on div "Submit your survey responses" at bounding box center [586, 361] width 413 height 16
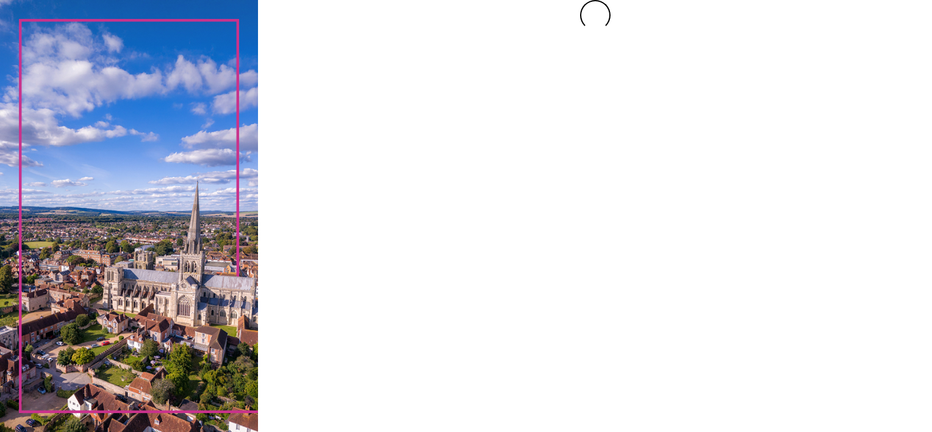
scroll to position [0, 0]
